Goal: Find specific page/section: Find specific page/section

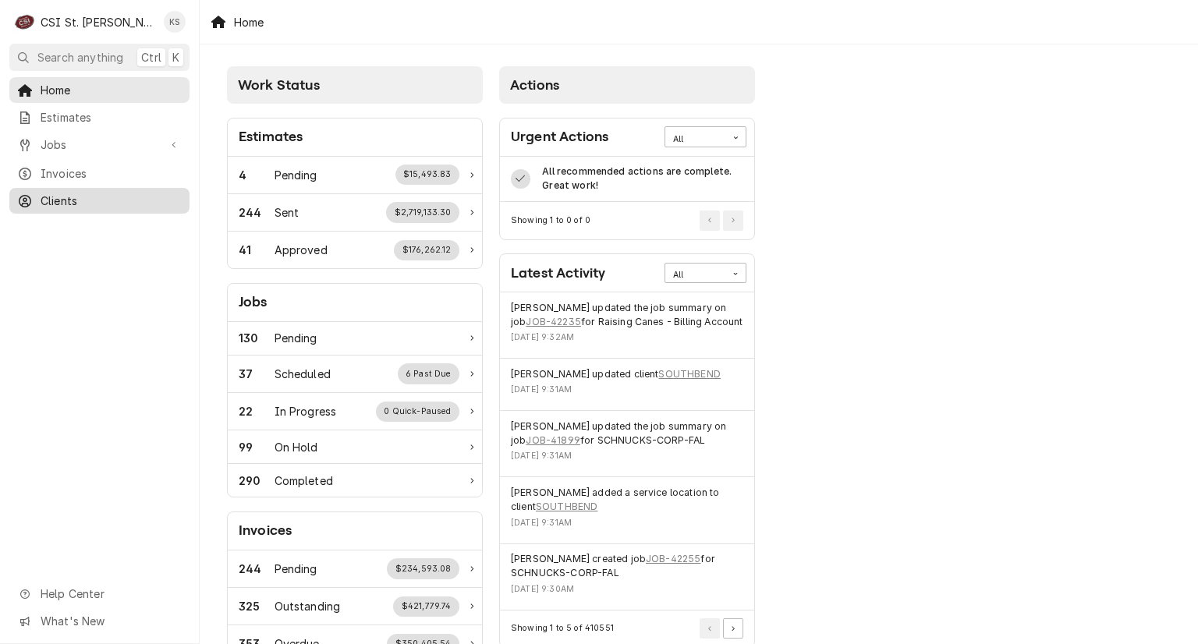
click at [43, 195] on span "Clients" at bounding box center [111, 201] width 141 height 16
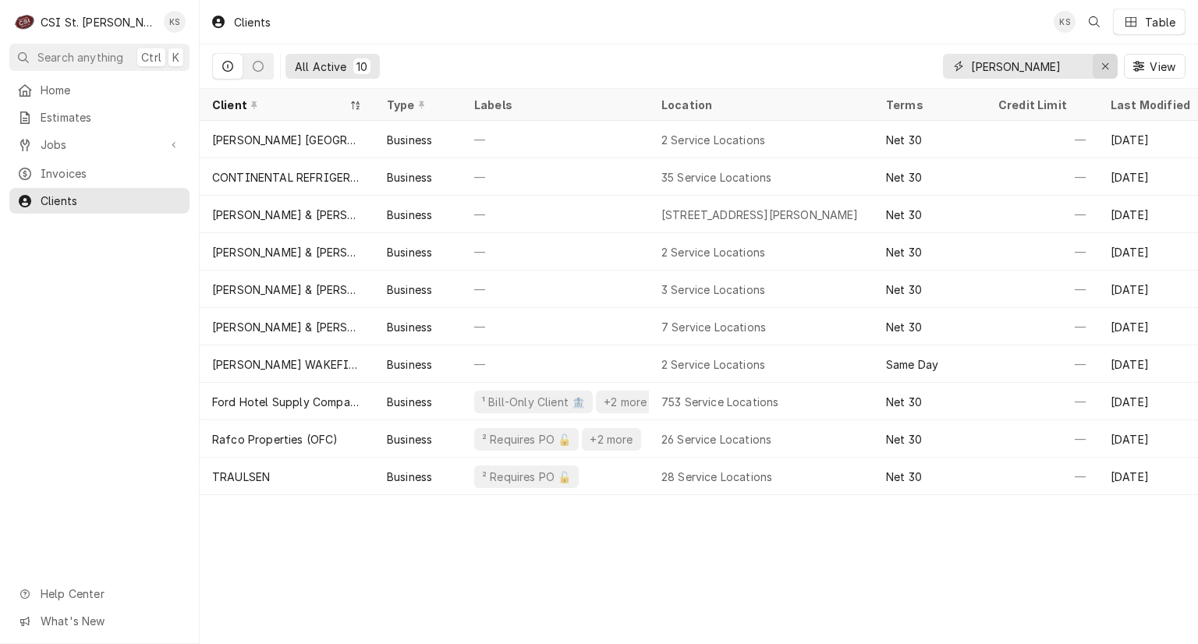
click at [1107, 66] on icon "Erase input" at bounding box center [1105, 66] width 9 height 11
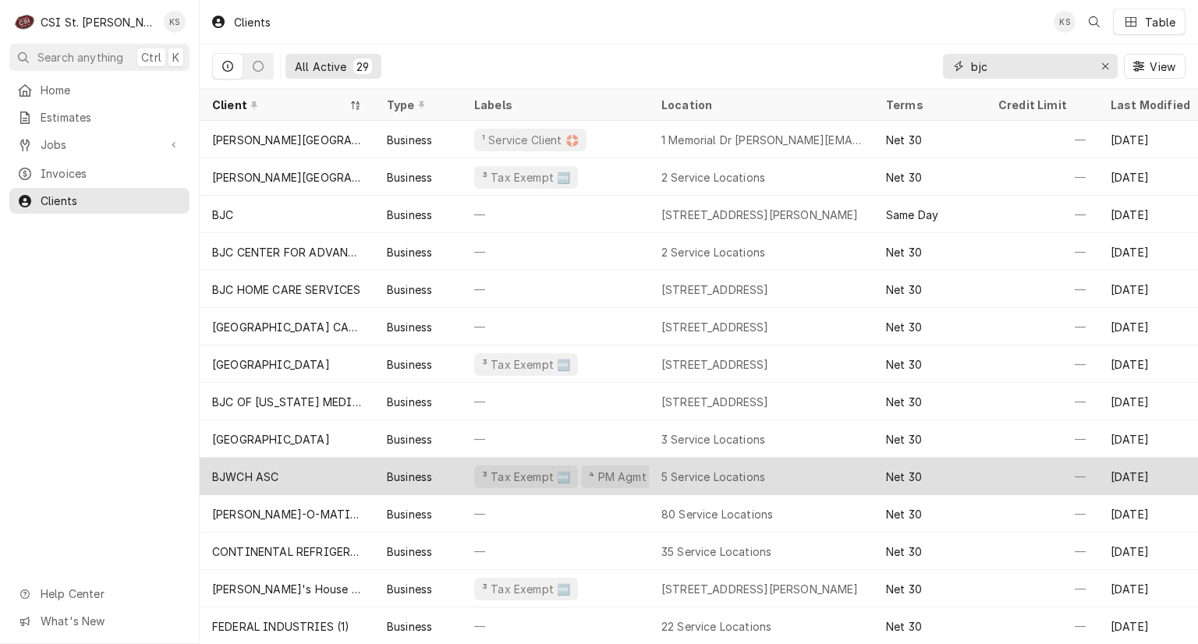
type input "bjc"
click at [266, 476] on div "BJWCH ASC" at bounding box center [245, 477] width 66 height 16
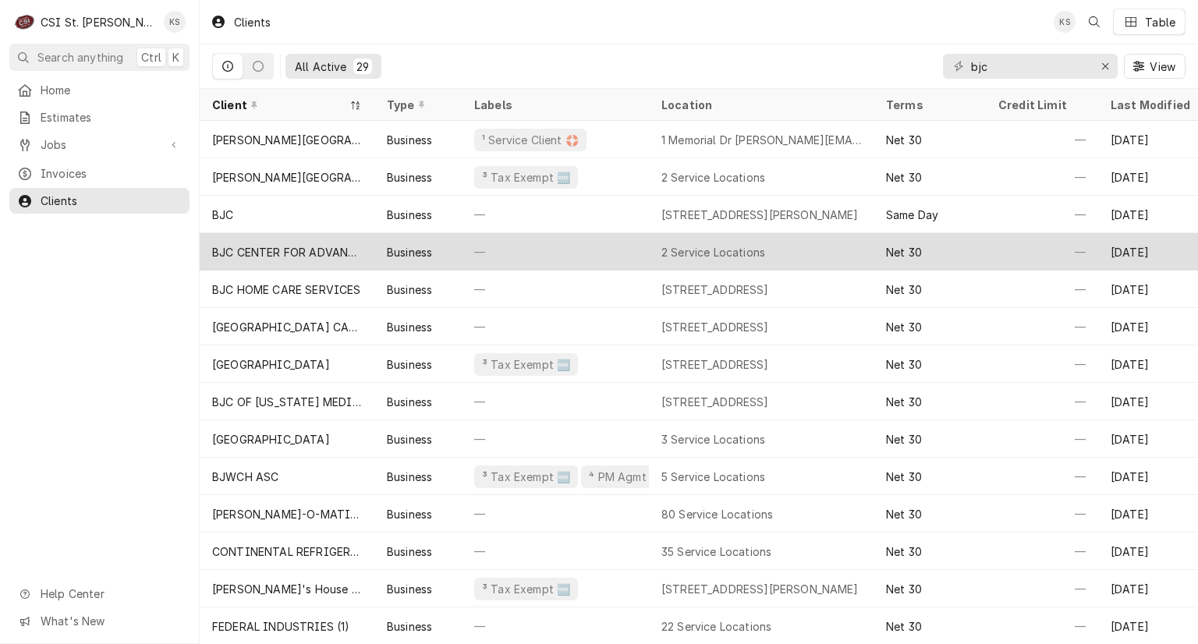
click at [561, 255] on div "—" at bounding box center [555, 251] width 187 height 37
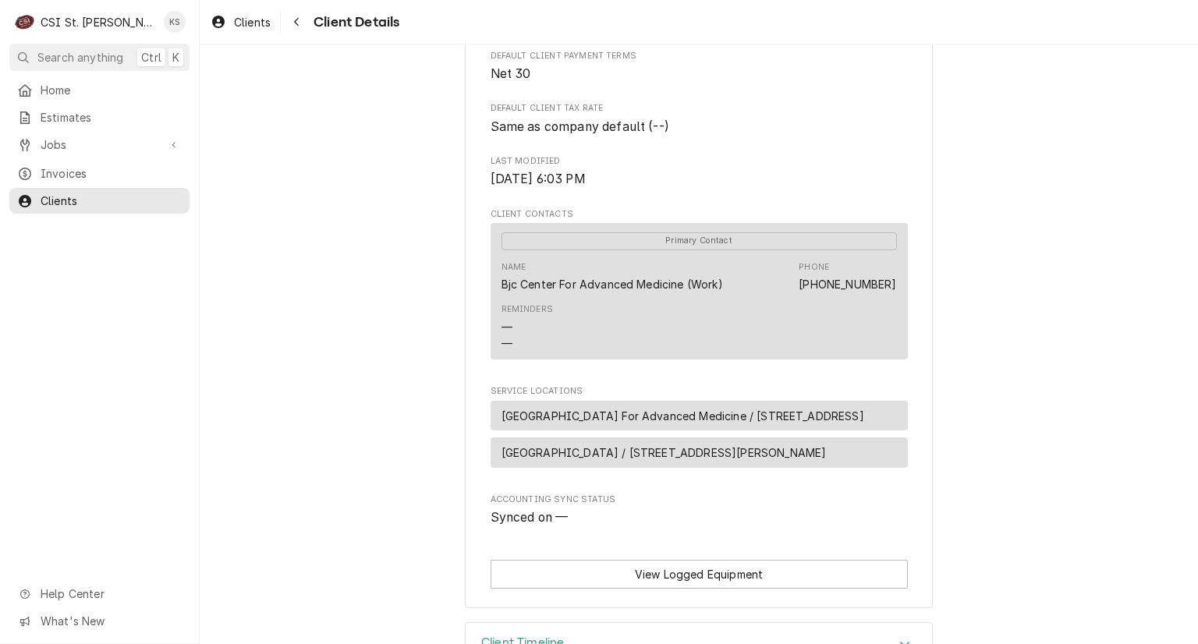
scroll to position [390, 0]
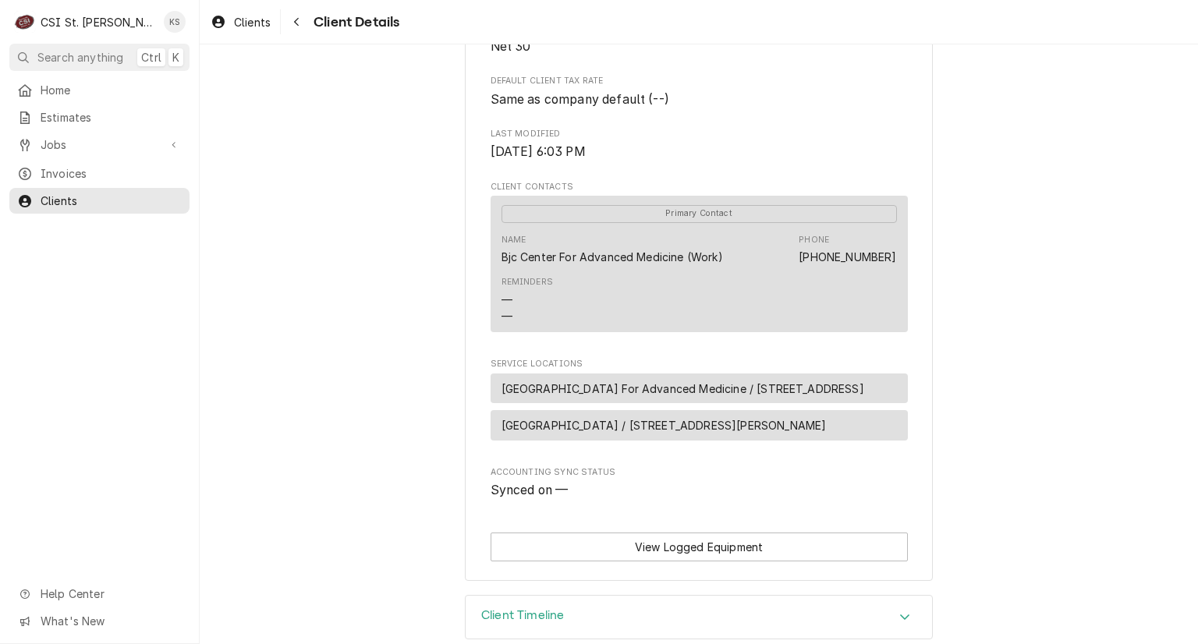
click at [364, 267] on div "BJC CENTER FOR ADVANCED MEDICINE Client Type Business Industry Type -- Billing …" at bounding box center [699, 125] width 998 height 940
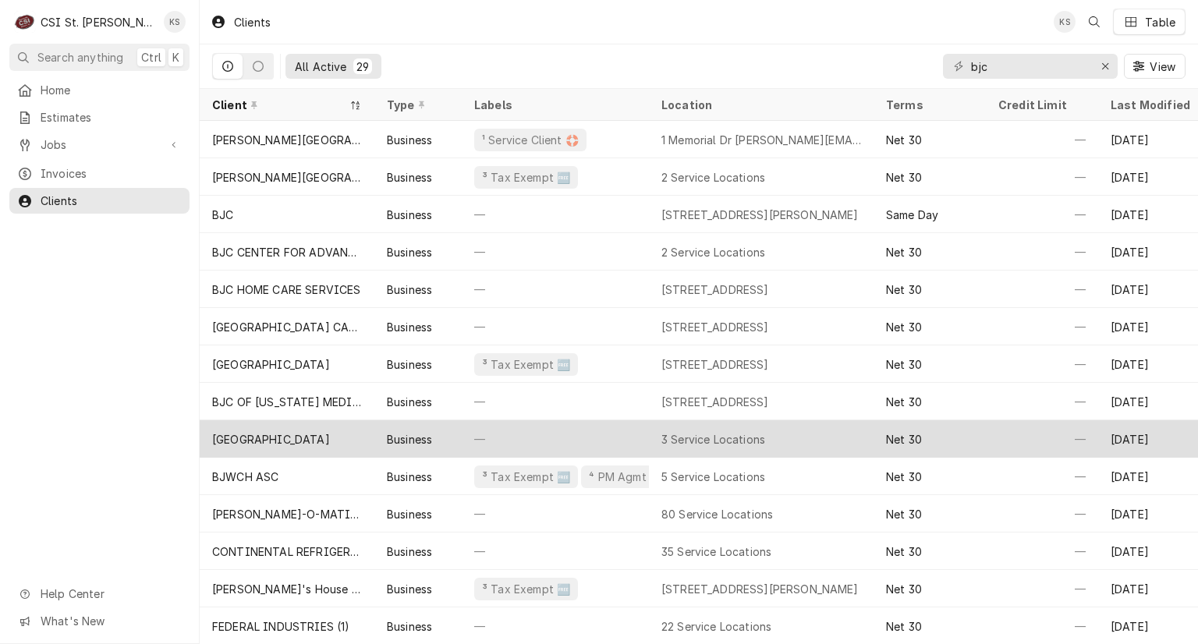
click at [330, 441] on div "[GEOGRAPHIC_DATA]" at bounding box center [271, 439] width 118 height 16
